Goal: Find specific page/section: Find specific page/section

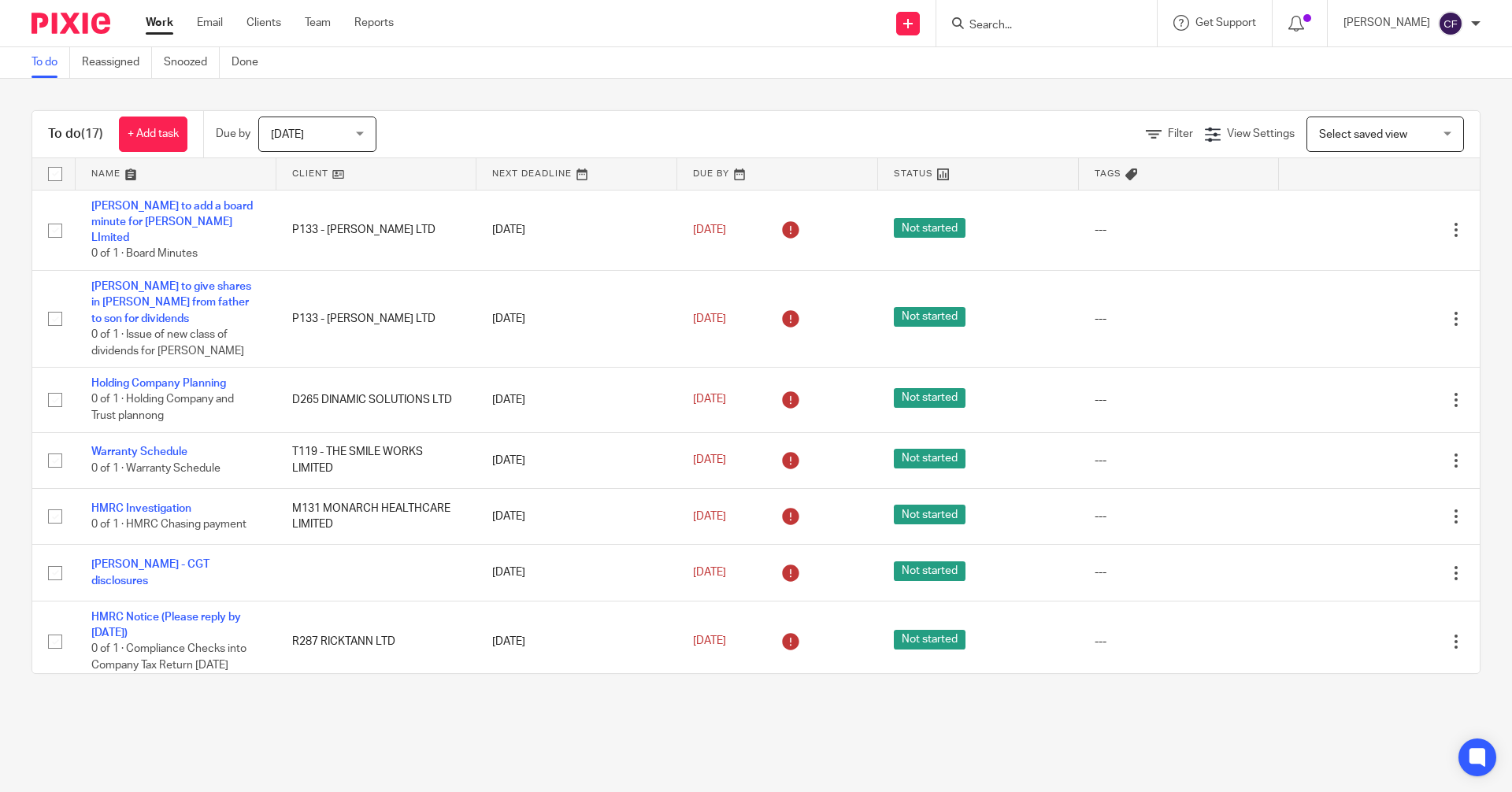
click at [1055, 25] on input "Search" at bounding box center [1038, 26] width 142 height 14
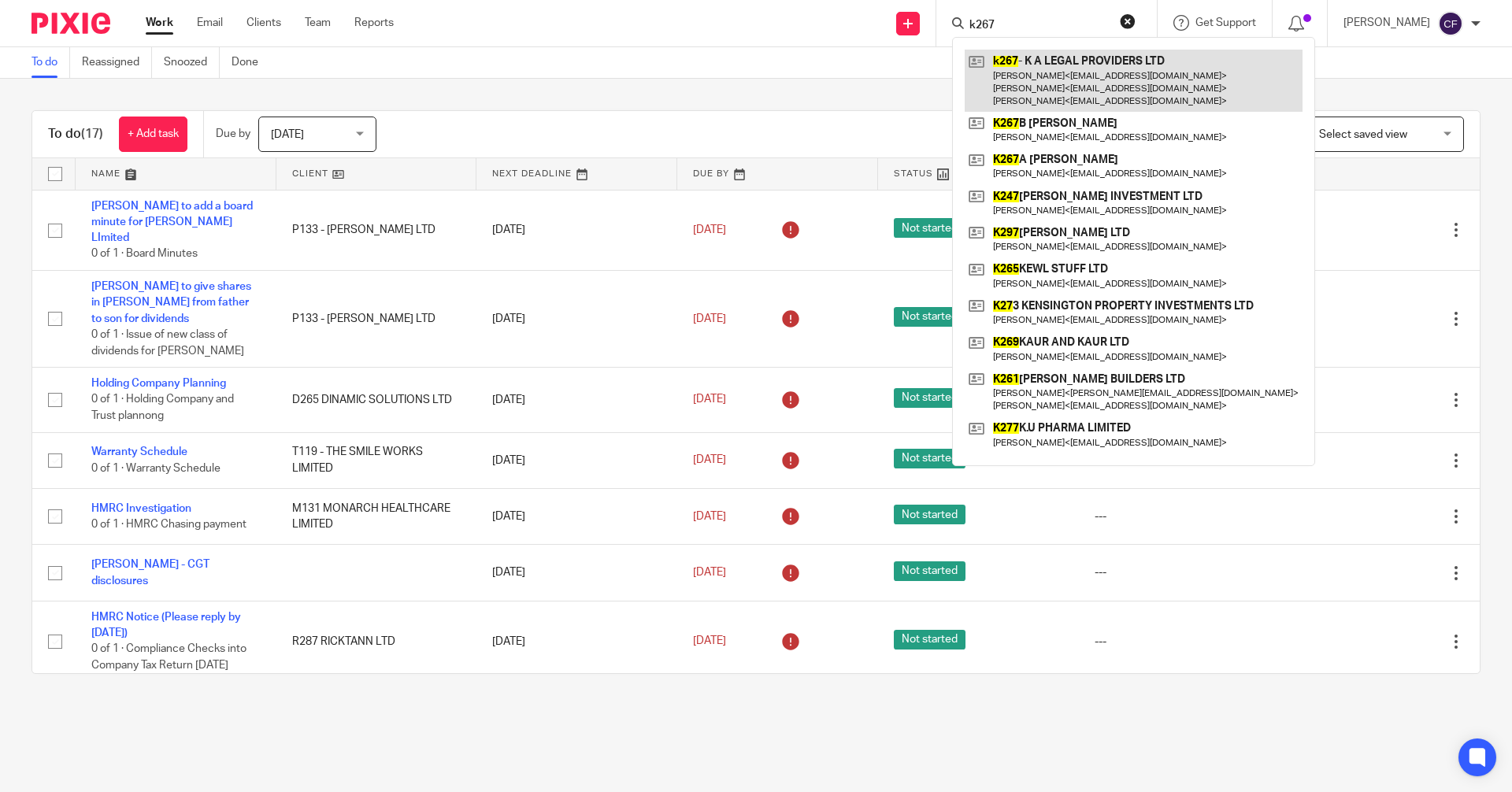
type input "k267"
click at [1040, 89] on link at bounding box center [1132, 80] width 337 height 62
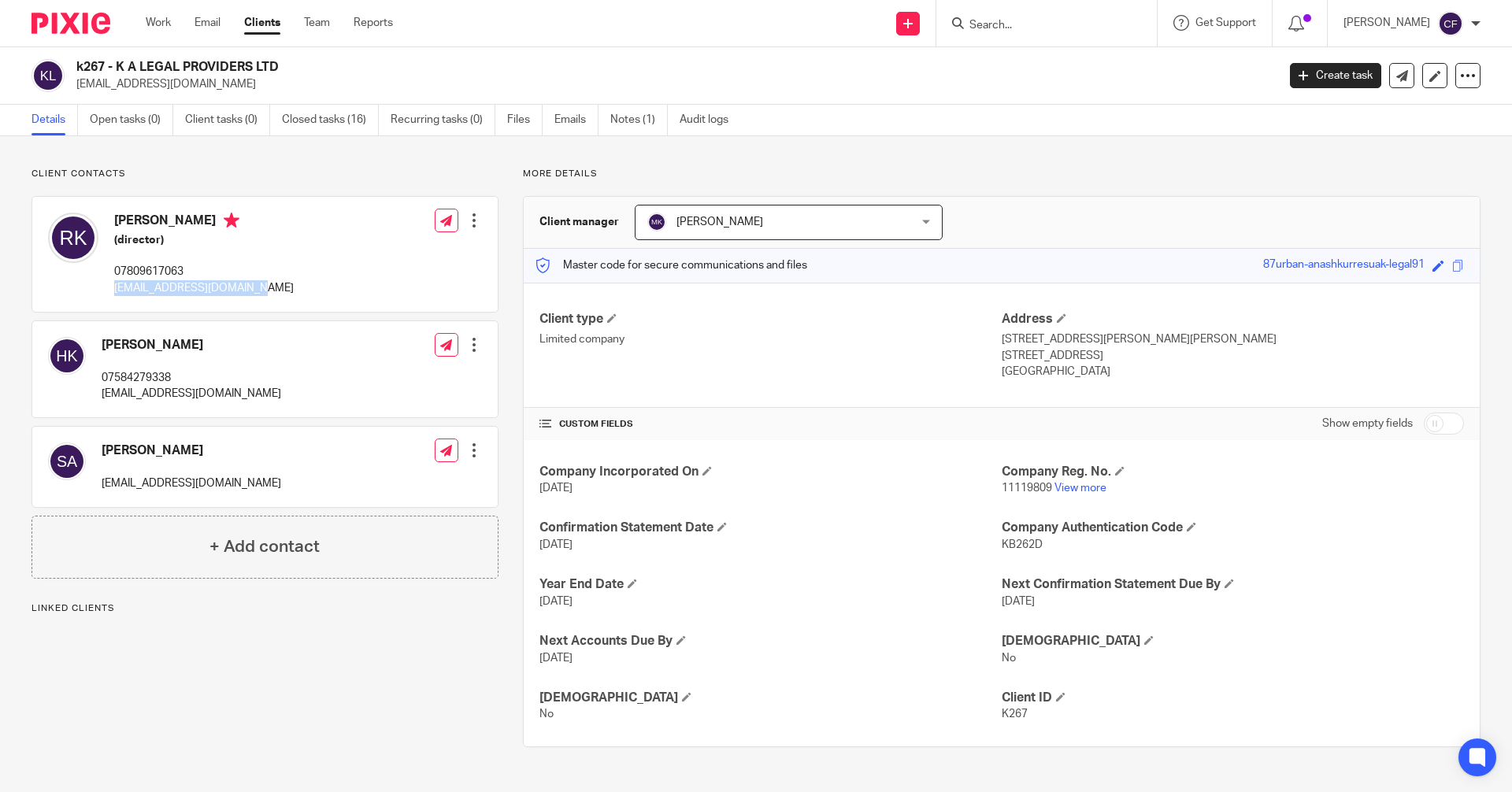
drag, startPoint x: 246, startPoint y: 292, endPoint x: 114, endPoint y: 298, distance: 132.1
click at [114, 298] on div "[PERSON_NAME] (director) 07809617063 [EMAIL_ADDRESS][DOMAIN_NAME] Edit contact …" at bounding box center [265, 254] width 466 height 115
copy p "[EMAIL_ADDRESS][DOMAIN_NAME]"
drag, startPoint x: 172, startPoint y: 218, endPoint x: 112, endPoint y: 222, distance: 60.1
click at [112, 222] on div "[PERSON_NAME] (director) 07809617063 [EMAIL_ADDRESS][DOMAIN_NAME]" at bounding box center [171, 254] width 246 height 99
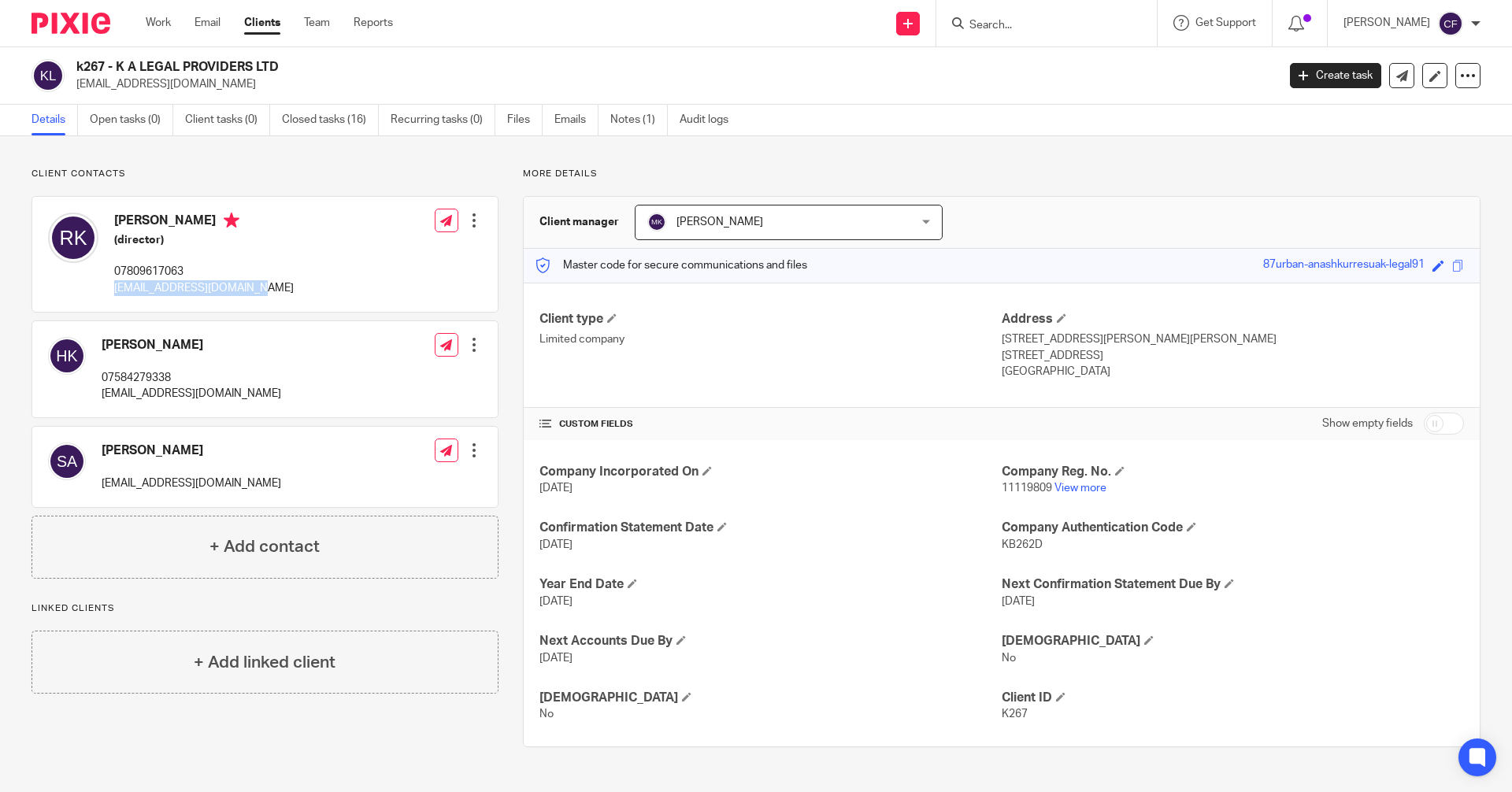
copy h4 "[PERSON_NAME]"
click at [1011, 31] on input "Search" at bounding box center [1038, 26] width 142 height 14
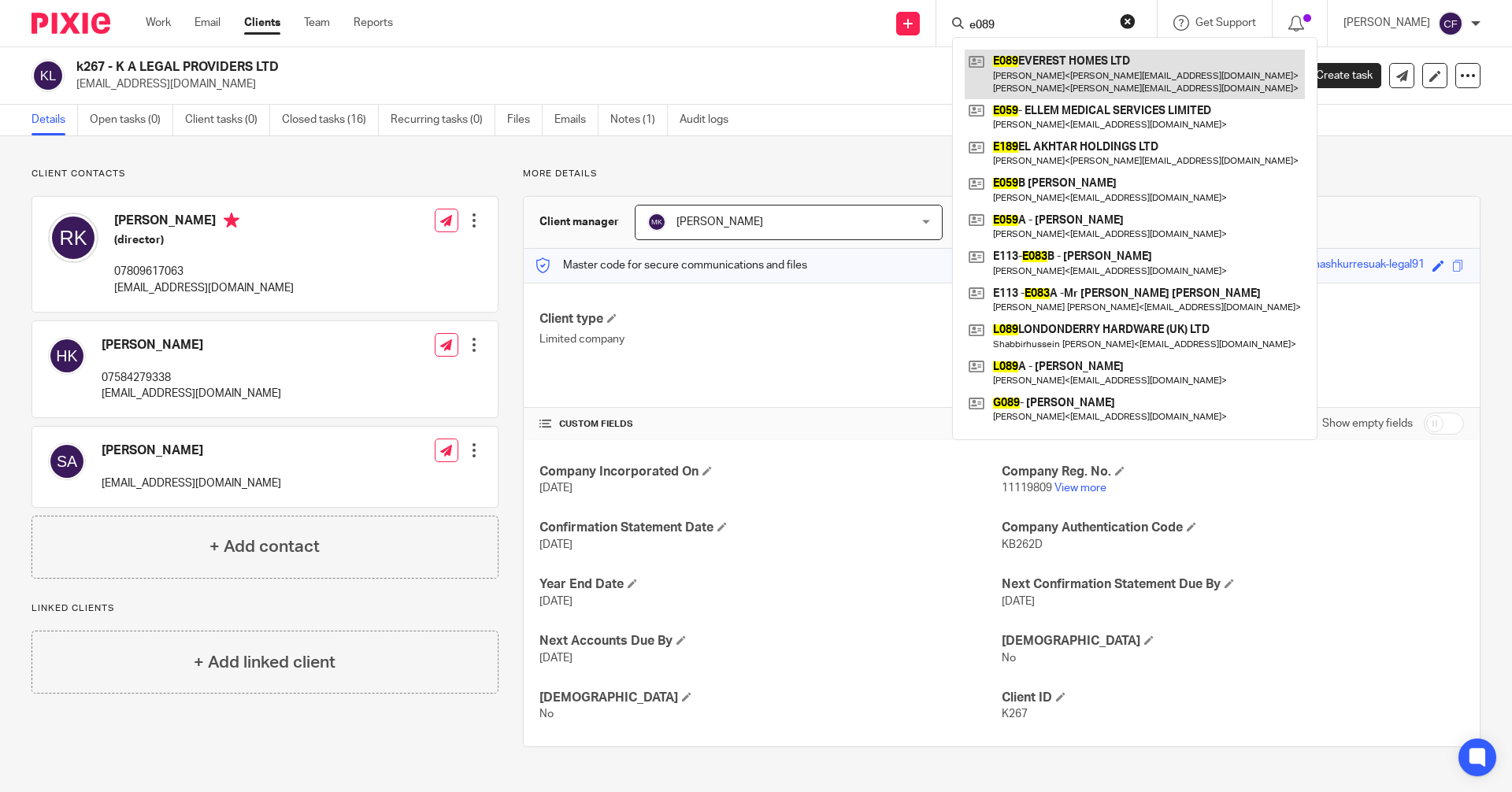
type input "e089"
click at [1087, 86] on link at bounding box center [1134, 74] width 340 height 49
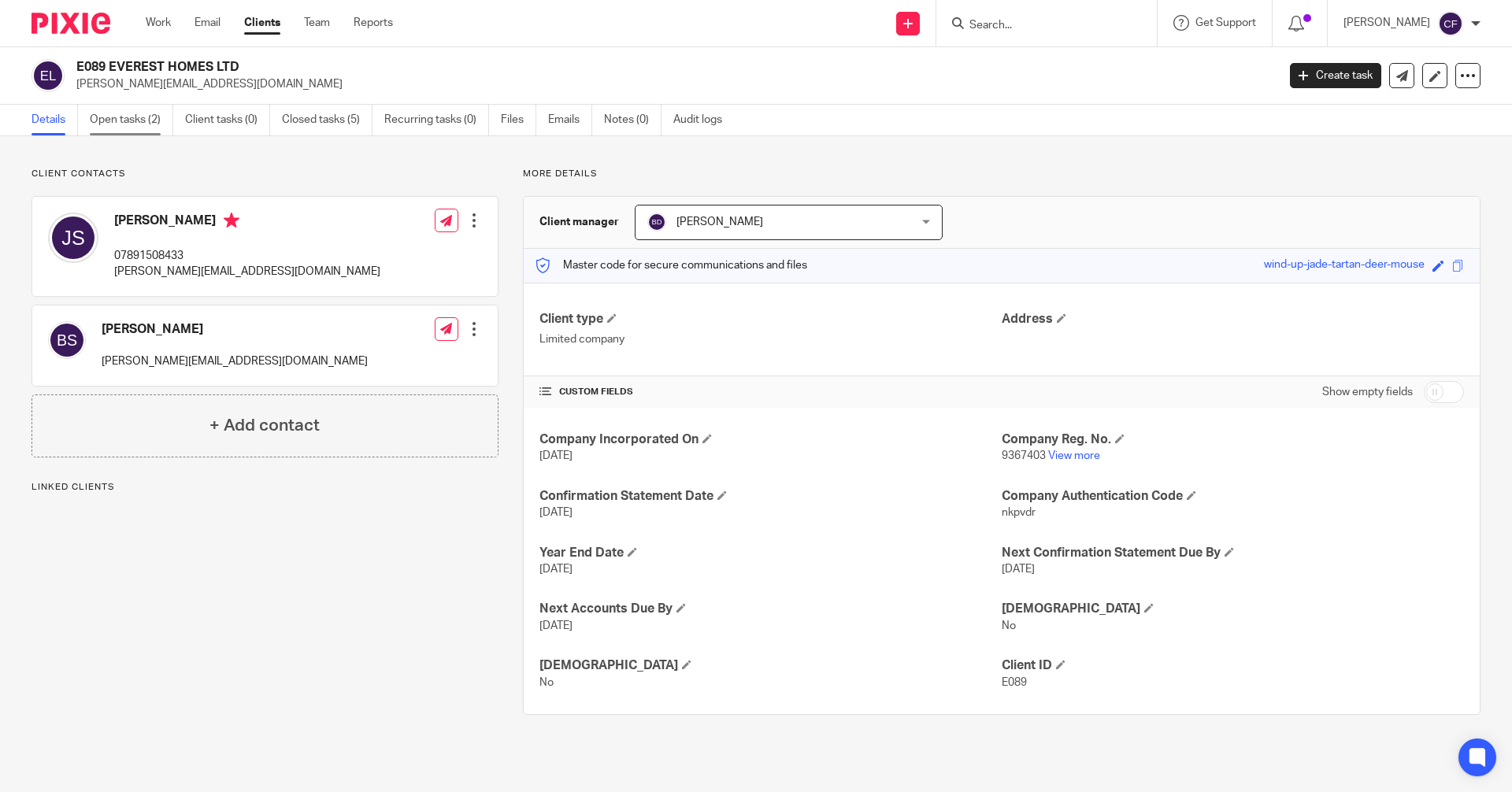
click at [138, 118] on link "Open tasks (2)" at bounding box center [131, 120] width 83 height 31
